Goal: Information Seeking & Learning: Check status

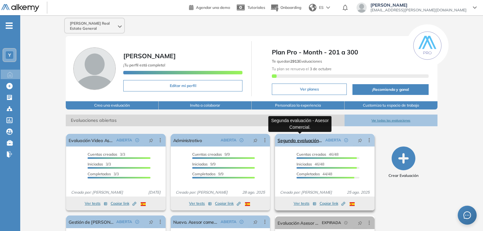
click at [294, 138] on link "Segunda evaluación - Asesor Comercial." at bounding box center [299, 140] width 45 height 13
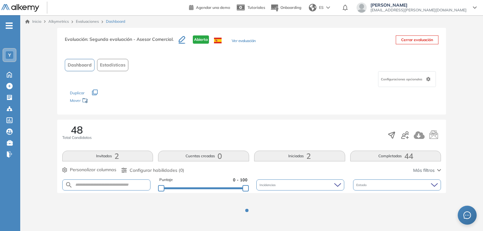
click at [121, 155] on button "Invitados 2" at bounding box center [107, 155] width 91 height 11
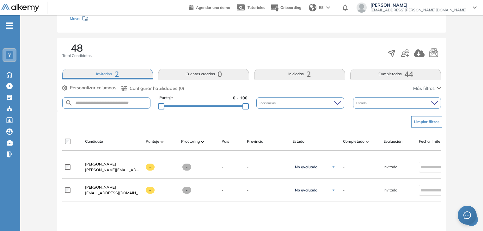
scroll to position [126, 0]
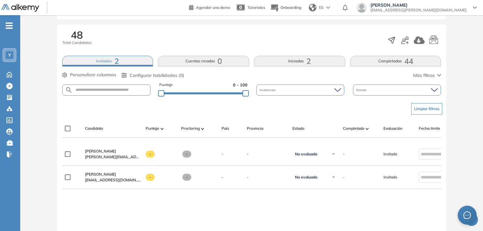
click at [308, 61] on span "2" at bounding box center [308, 61] width 4 height 0
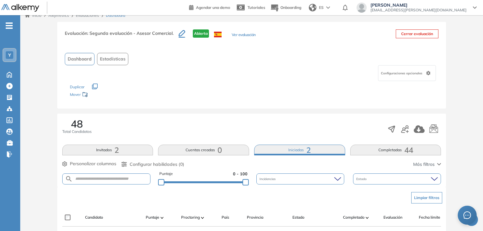
scroll to position [95, 0]
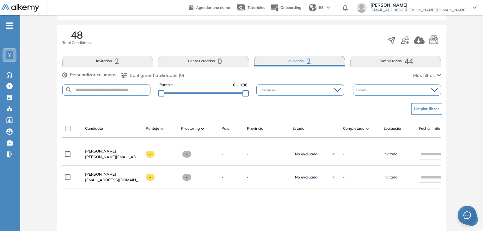
click at [397, 62] on button "Completadas 44" at bounding box center [395, 61] width 91 height 11
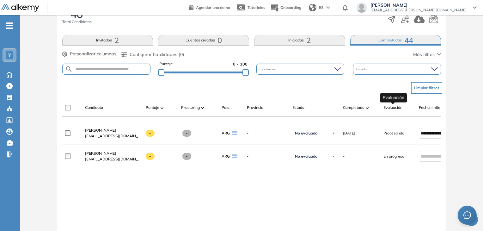
scroll to position [126, 0]
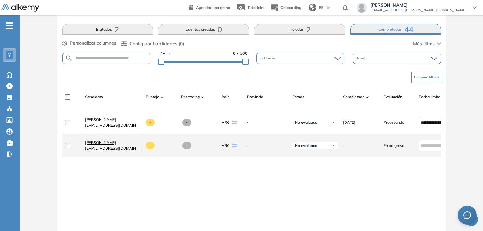
click at [92, 144] on span "[PERSON_NAME]" at bounding box center [100, 142] width 31 height 5
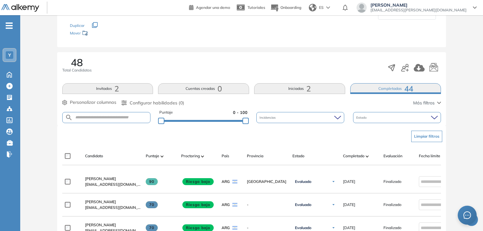
scroll to position [101, 0]
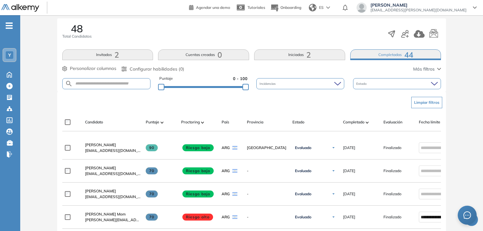
click at [367, 83] on span "Estado" at bounding box center [362, 83] width 12 height 5
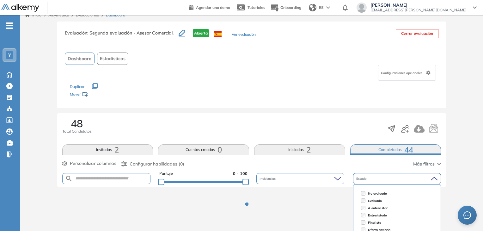
scroll to position [6, 0]
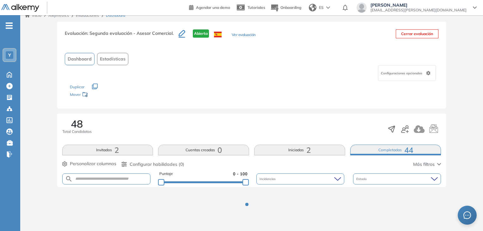
click at [307, 150] on span "2" at bounding box center [308, 150] width 4 height 0
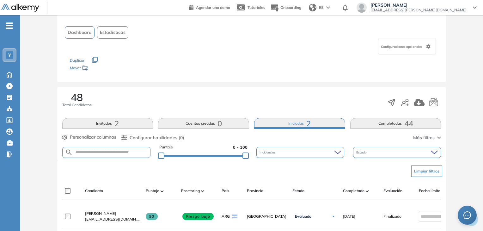
scroll to position [31, 0]
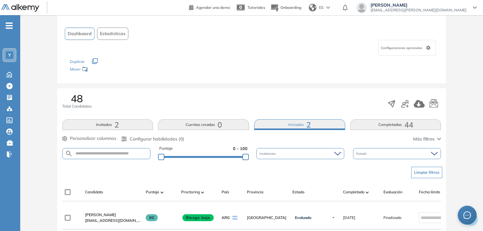
click at [393, 125] on button "Completadas 44" at bounding box center [395, 124] width 91 height 11
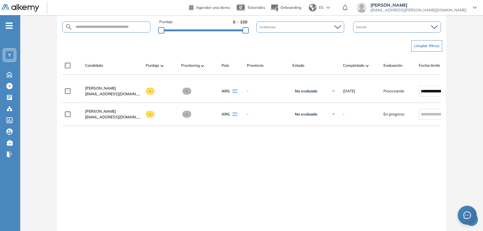
scroll to position [126, 0]
